Goal: Task Accomplishment & Management: Use online tool/utility

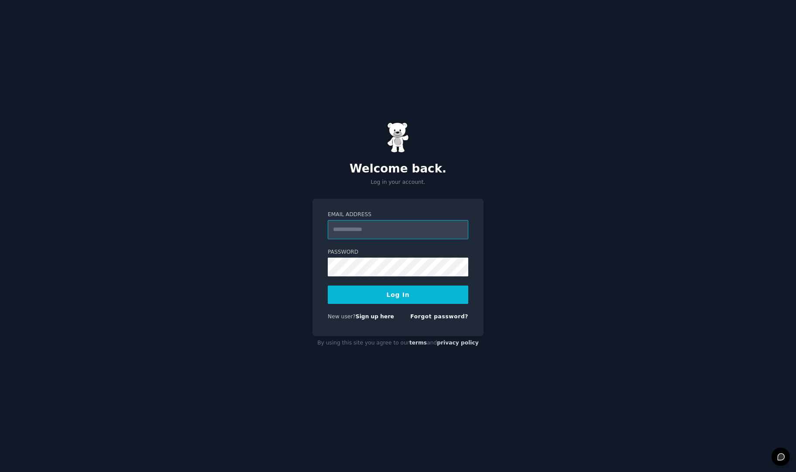
type input "**********"
click at [406, 288] on button "Log In" at bounding box center [398, 294] width 140 height 18
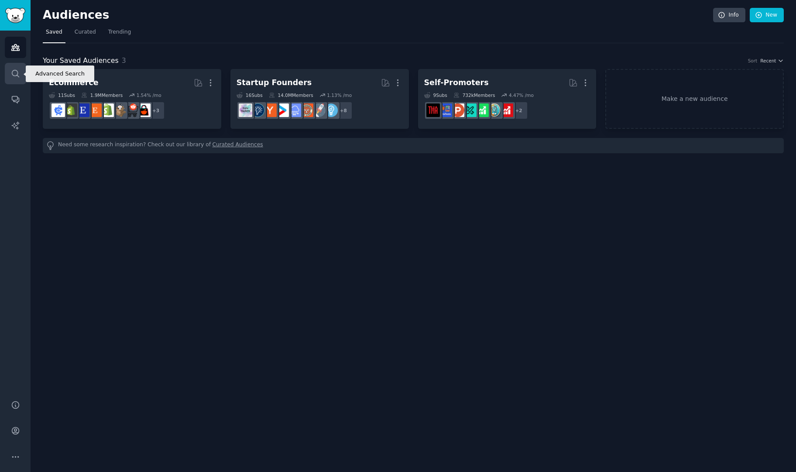
click at [11, 77] on icon "Sidebar" at bounding box center [15, 73] width 9 height 9
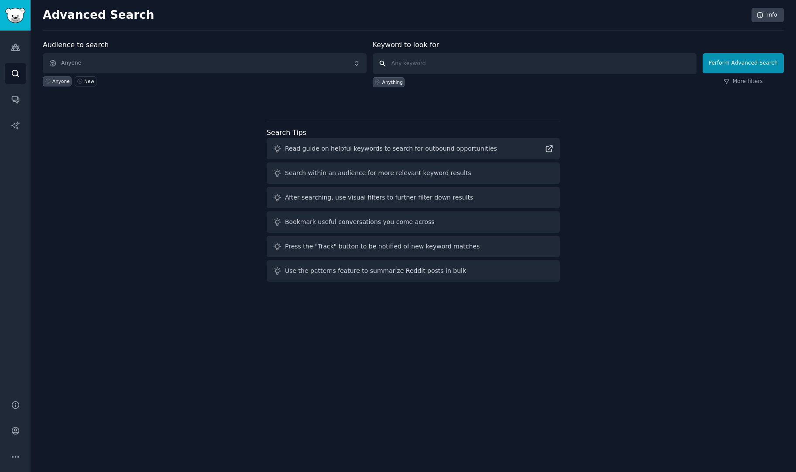
click at [459, 61] on input "text" at bounding box center [535, 63] width 324 height 21
type input "realtor"
click button "Perform Advanced Search" at bounding box center [742, 63] width 81 height 20
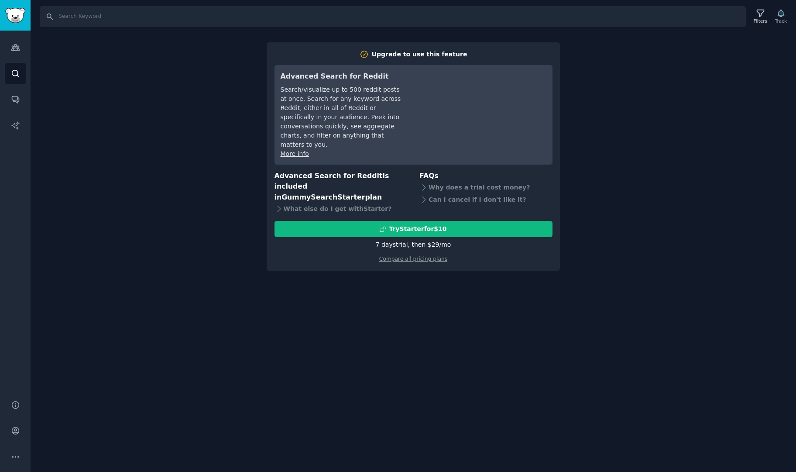
click at [230, 287] on div "Search Filters Track Upgrade to use this feature Advanced Search for Reddit Sea…" at bounding box center [413, 236] width 765 height 472
click at [14, 54] on link "Audiences" at bounding box center [15, 47] width 21 height 21
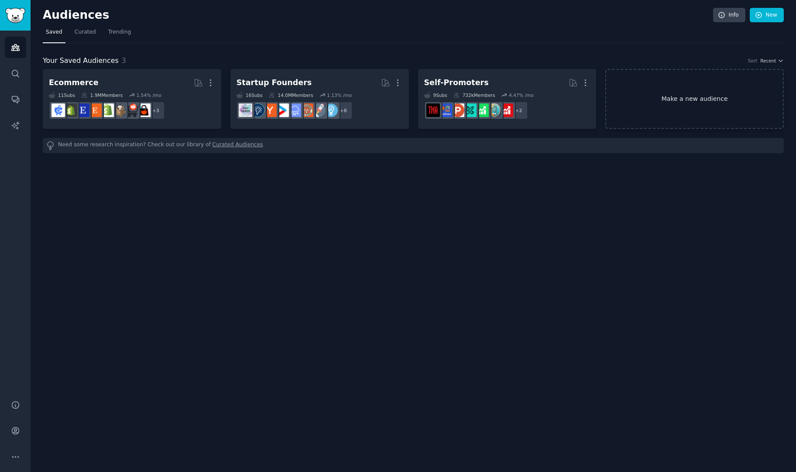
click at [711, 89] on link "Make a new audience" at bounding box center [694, 99] width 178 height 60
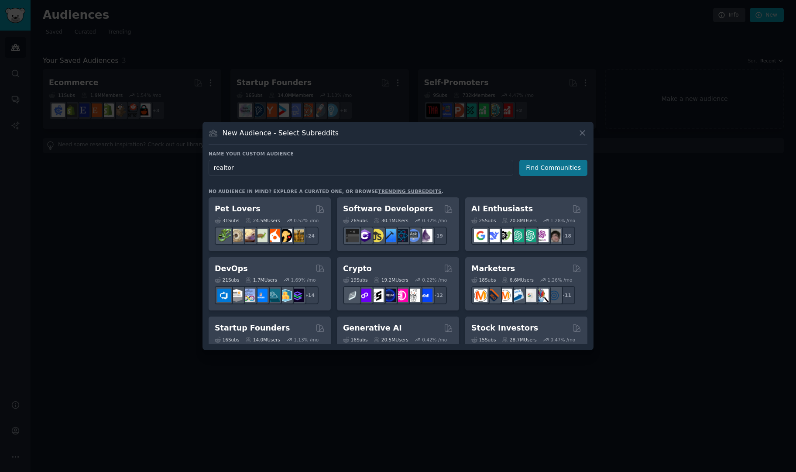
type input "realtor"
click at [549, 168] on button "Find Communities" at bounding box center [553, 168] width 68 height 16
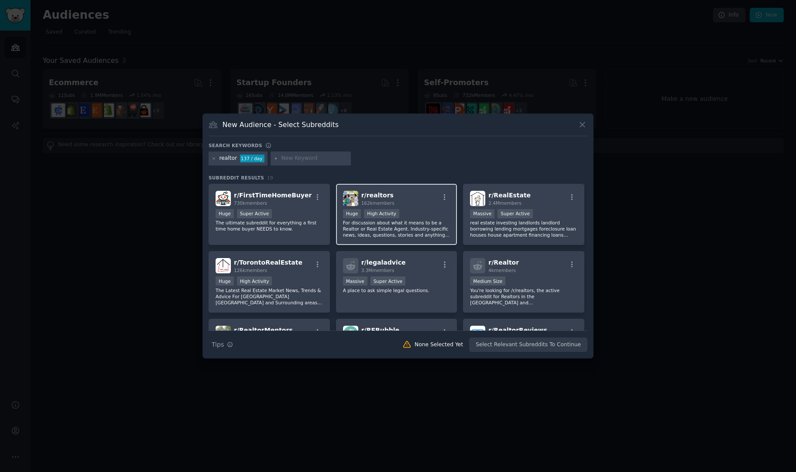
click at [403, 198] on div "r/ realtors 162k members" at bounding box center [396, 198] width 107 height 15
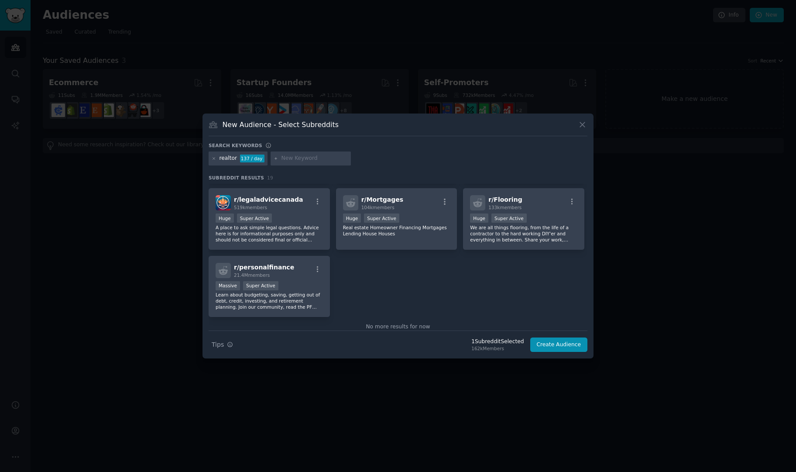
scroll to position [333, 0]
click at [561, 343] on button "Create Audience" at bounding box center [559, 344] width 58 height 15
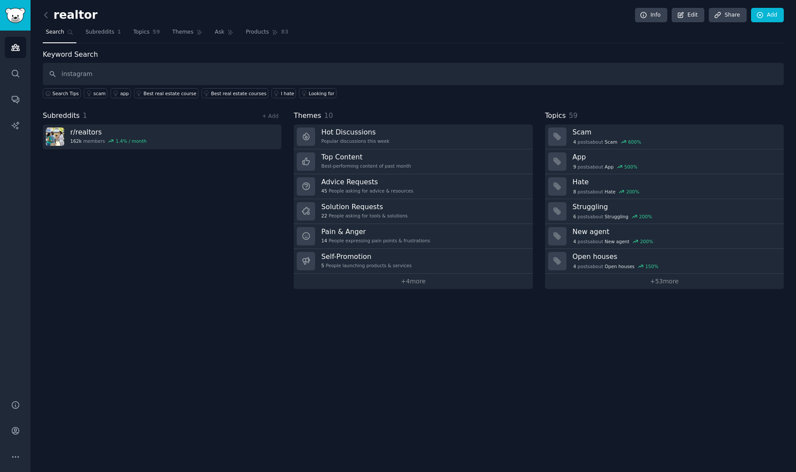
type input "instagram"
